Goal: Task Accomplishment & Management: Use online tool/utility

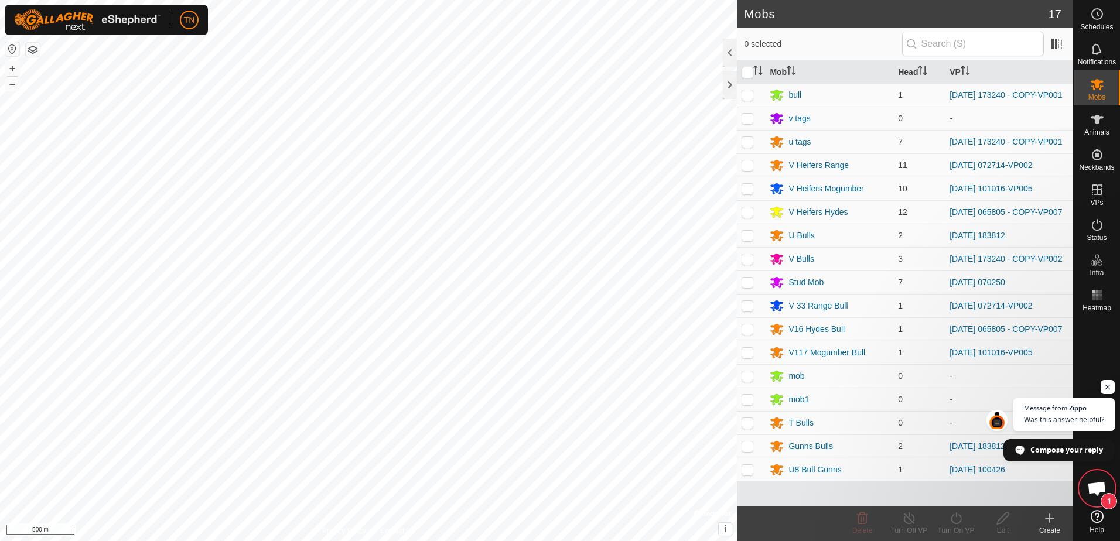
scroll to position [297, 0]
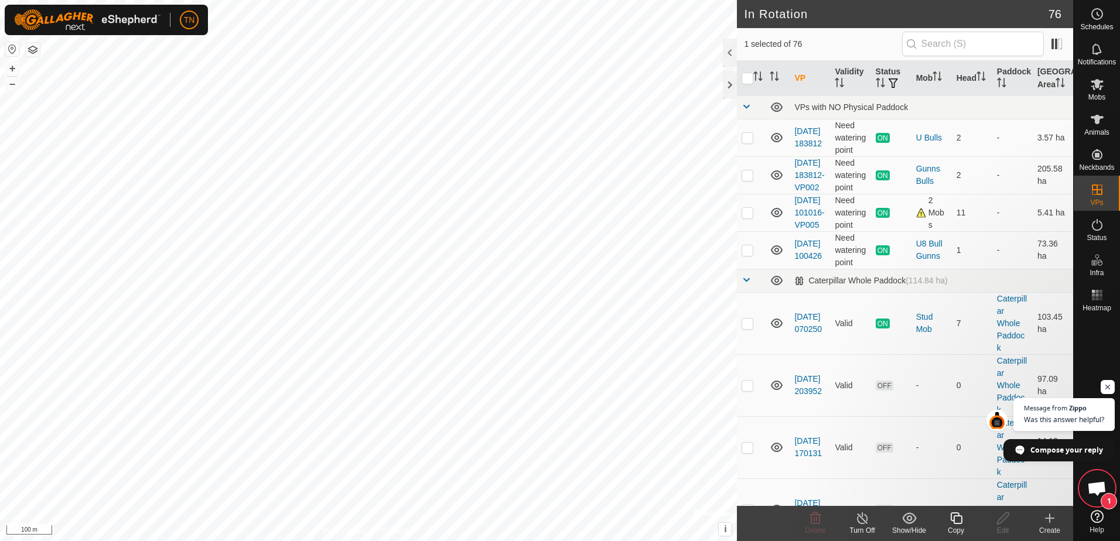
click at [957, 527] on div "Copy" at bounding box center [956, 531] width 47 height 11
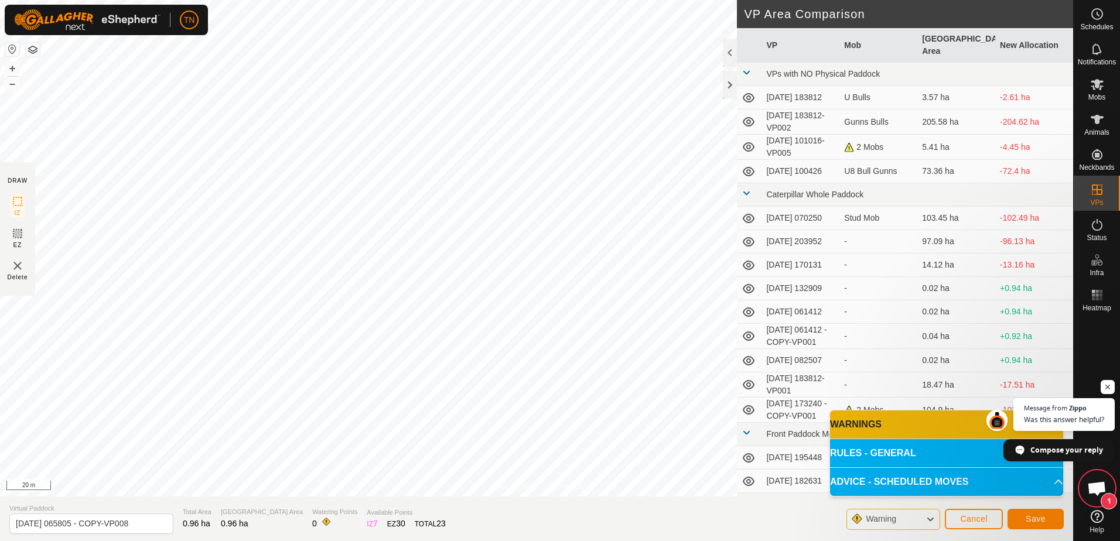
click at [754, 462] on div "Privacy Policy Contact Us Type: Inclusion Zone undefined Animal + – ⇧ i © Mapbo…" at bounding box center [536, 270] width 1073 height 541
click at [1037, 520] on span "Save" at bounding box center [1036, 518] width 20 height 9
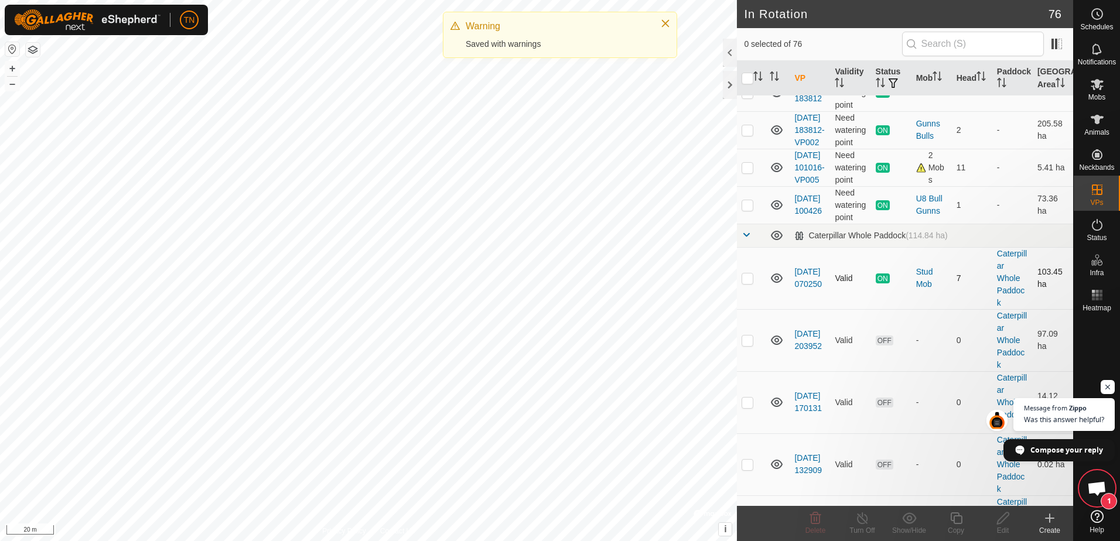
scroll to position [176, 0]
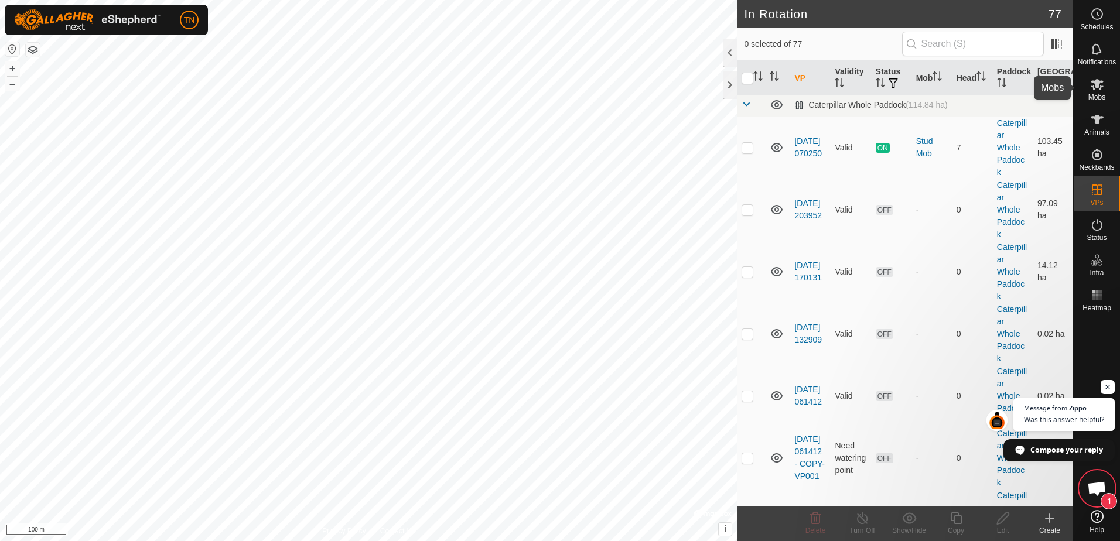
drag, startPoint x: 1099, startPoint y: 87, endPoint x: 1093, endPoint y: 86, distance: 6.1
click at [1099, 87] on icon at bounding box center [1097, 84] width 13 height 11
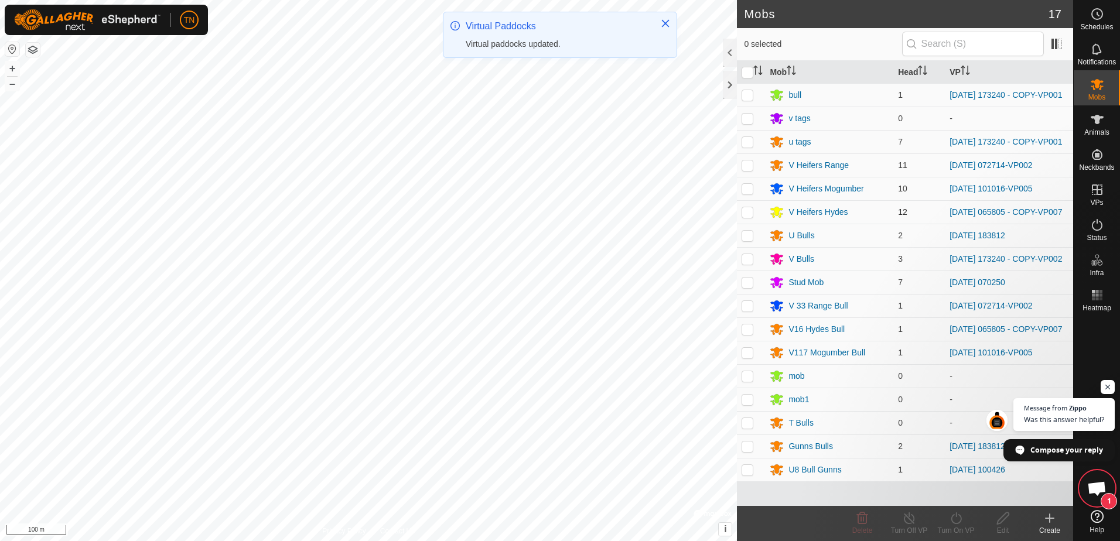
click at [746, 217] on p-checkbox at bounding box center [748, 211] width 12 height 9
checkbox input "true"
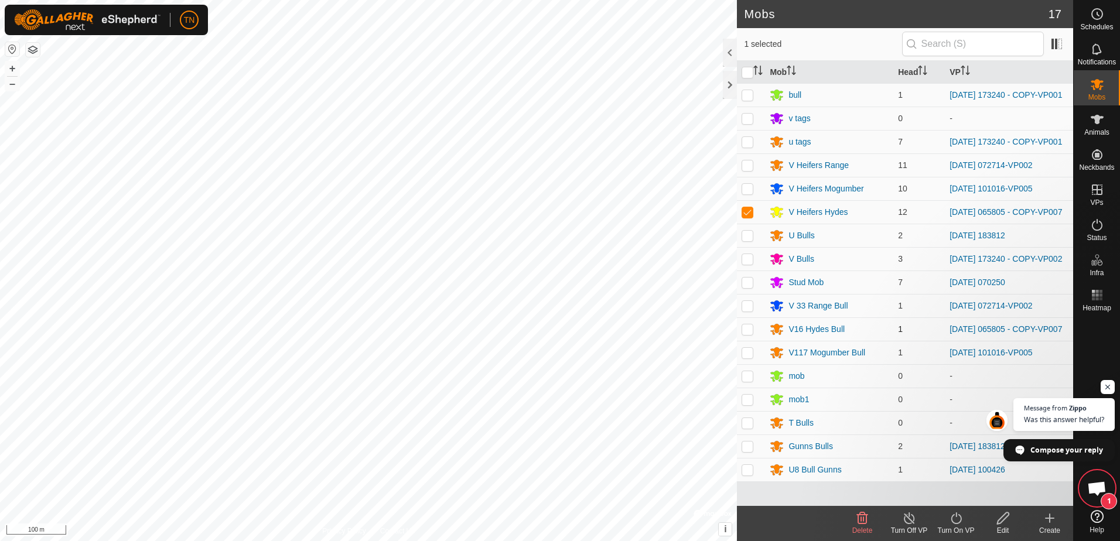
click at [746, 334] on p-checkbox at bounding box center [748, 329] width 12 height 9
checkbox input "true"
click at [957, 521] on icon at bounding box center [956, 519] width 15 height 14
click at [959, 489] on link "Now" at bounding box center [991, 492] width 116 height 23
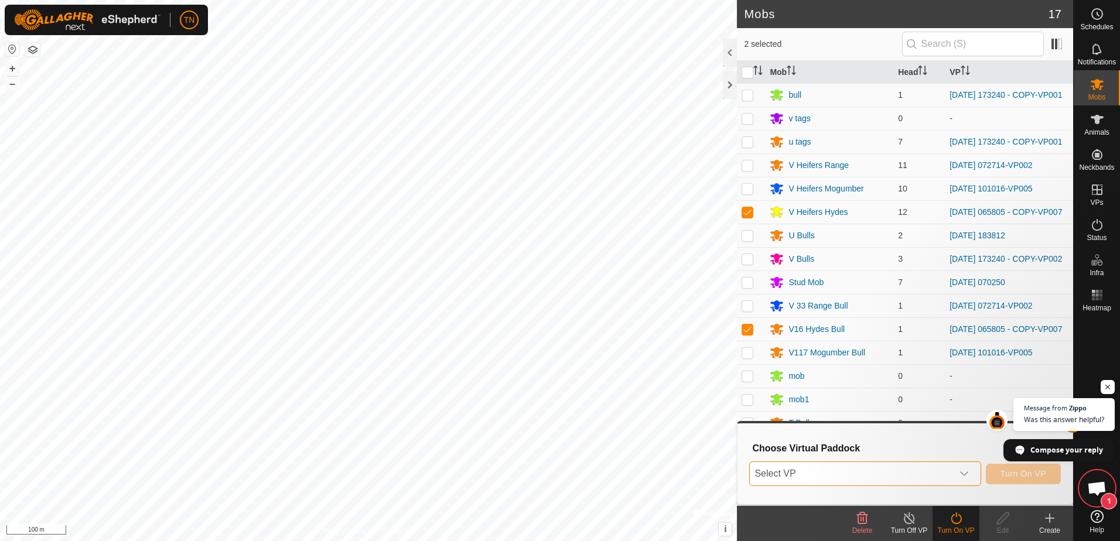
click at [913, 468] on span "Select VP" at bounding box center [851, 473] width 202 height 23
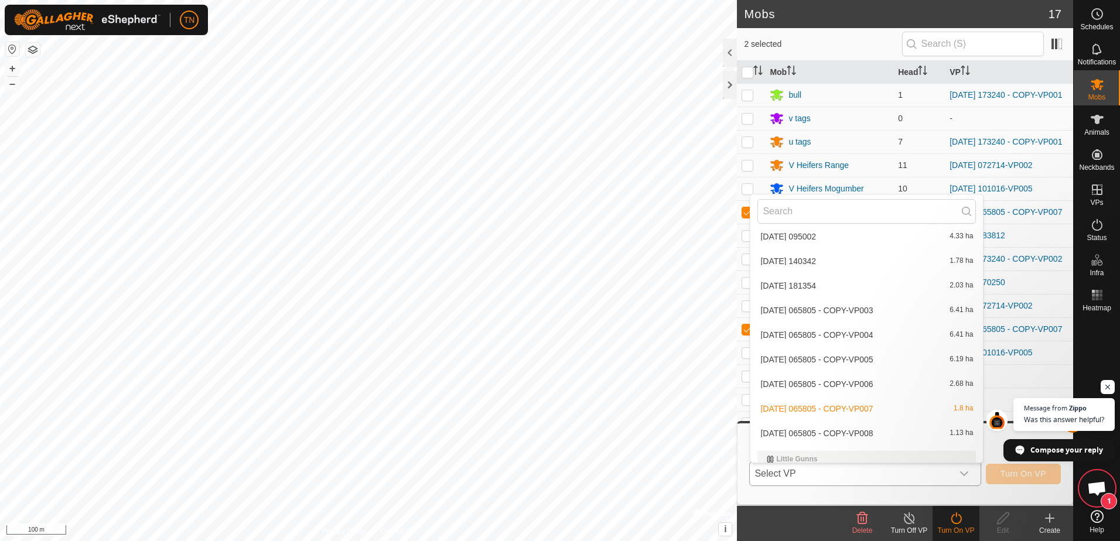
scroll to position [1289, 0]
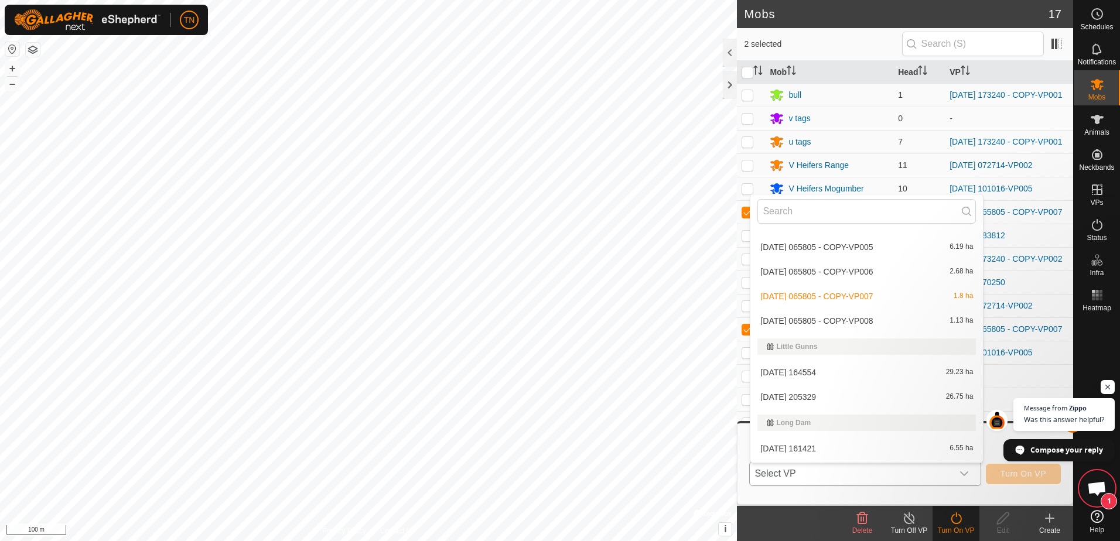
click at [928, 317] on li "[DATE] 065805 - COPY-VP008 1.13 ha" at bounding box center [867, 320] width 233 height 23
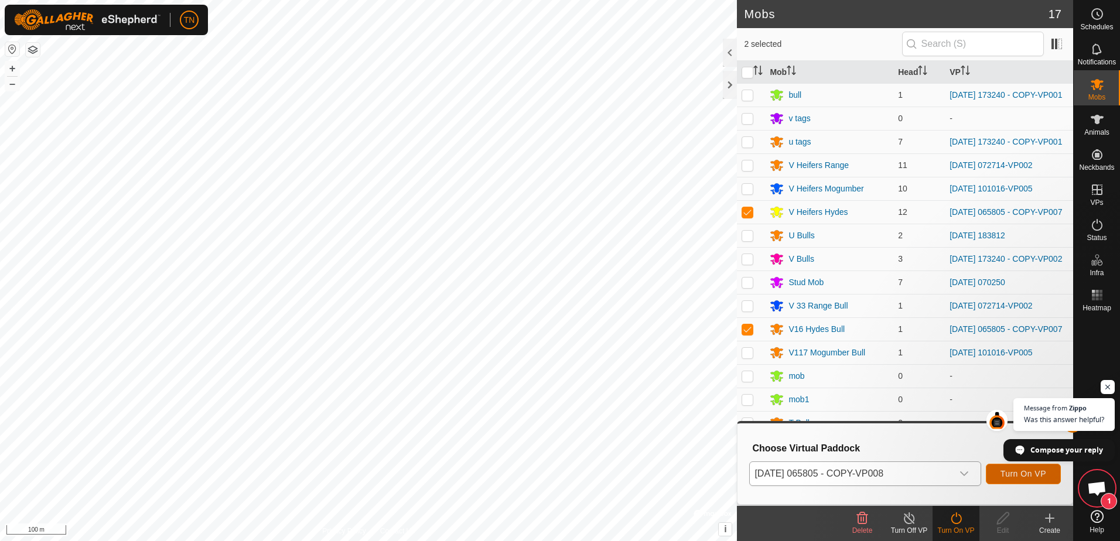
click at [1016, 472] on span "Turn On VP" at bounding box center [1024, 473] width 46 height 9
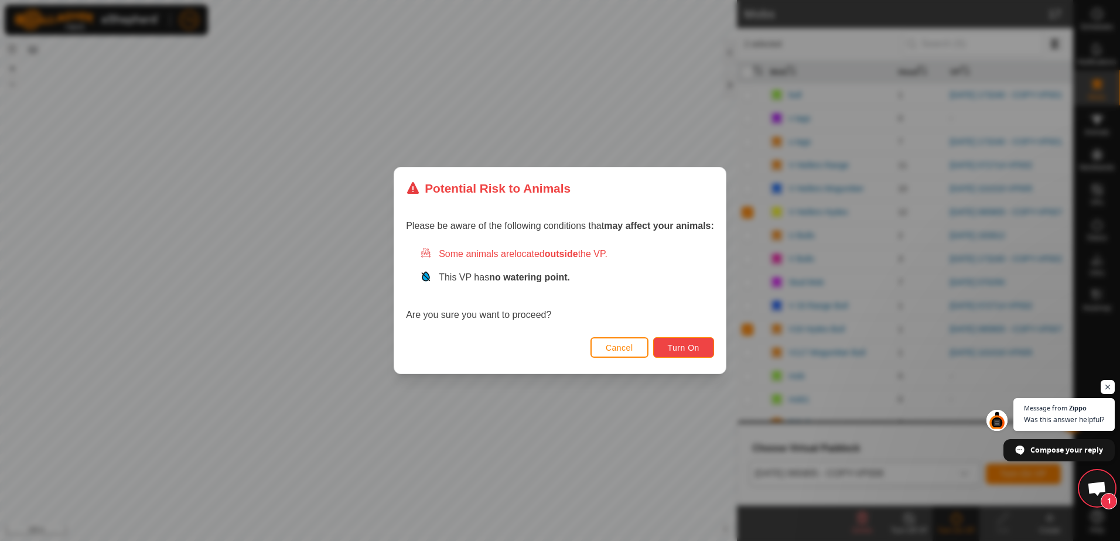
click at [700, 351] on button "Turn On" at bounding box center [683, 348] width 61 height 21
